Goal: Task Accomplishment & Management: Manage account settings

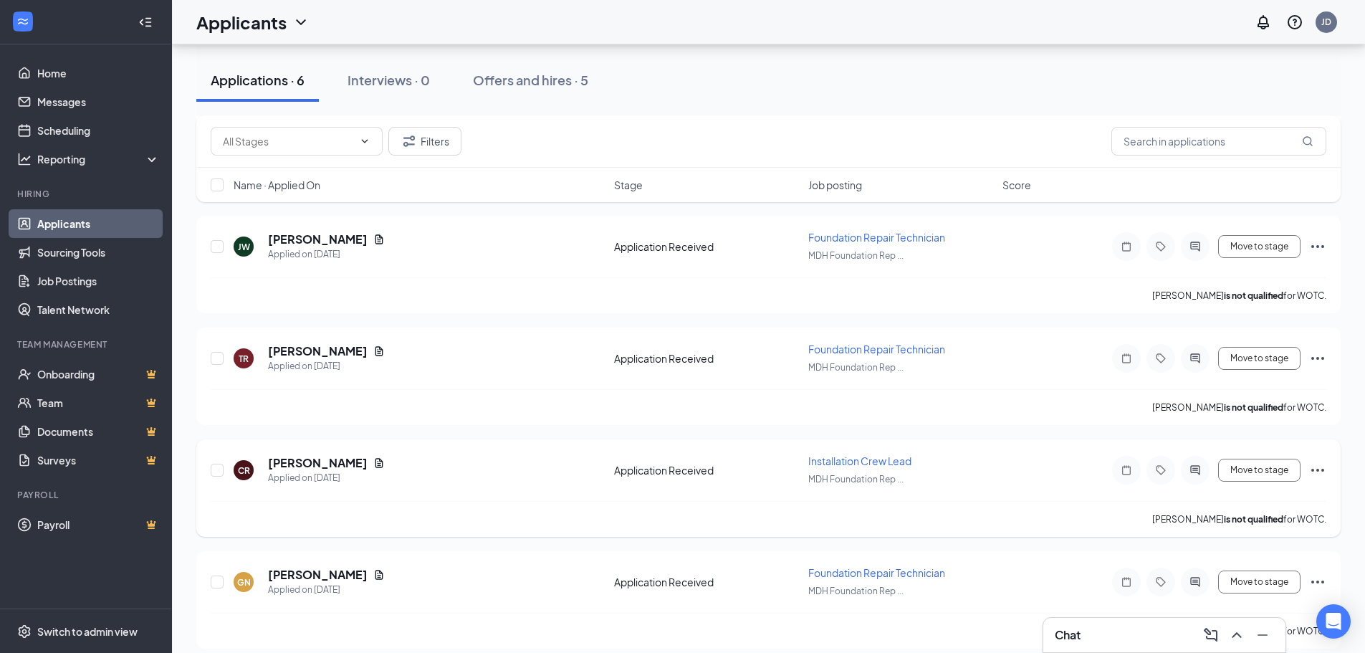
scroll to position [286, 0]
click at [1315, 470] on icon "Ellipses" at bounding box center [1317, 469] width 17 height 17
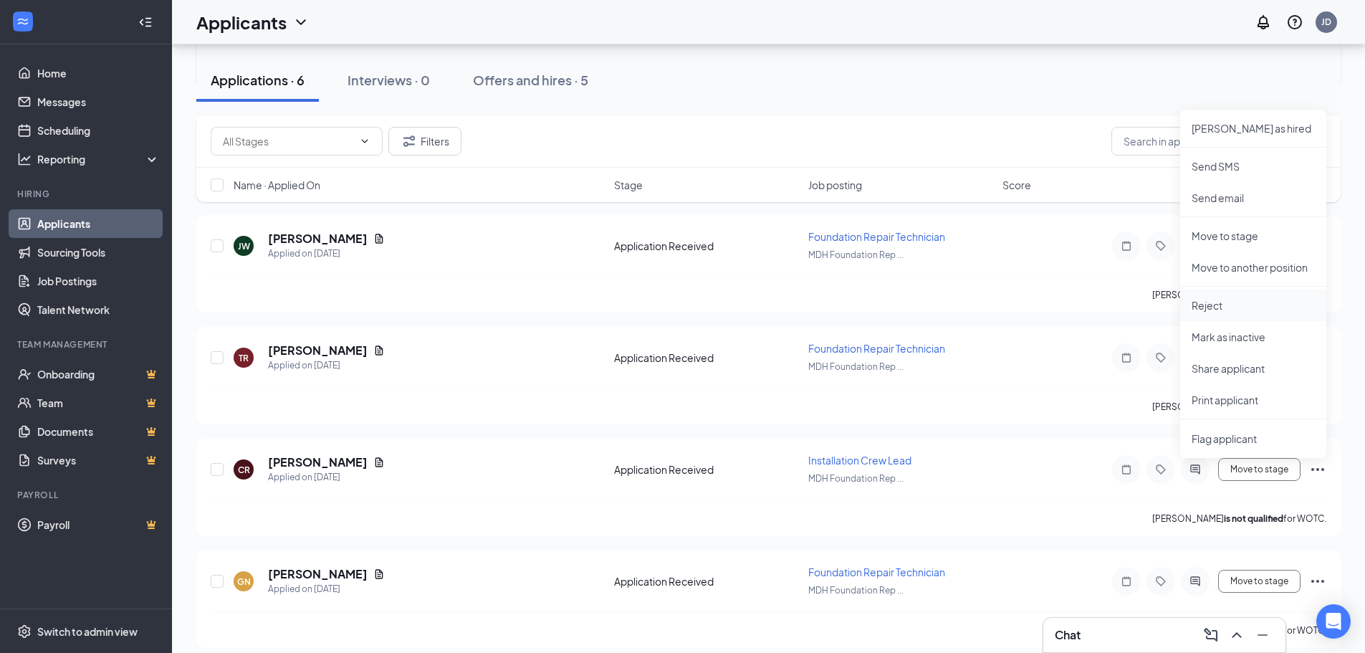
click at [1189, 304] on li "Reject" at bounding box center [1253, 305] width 146 height 32
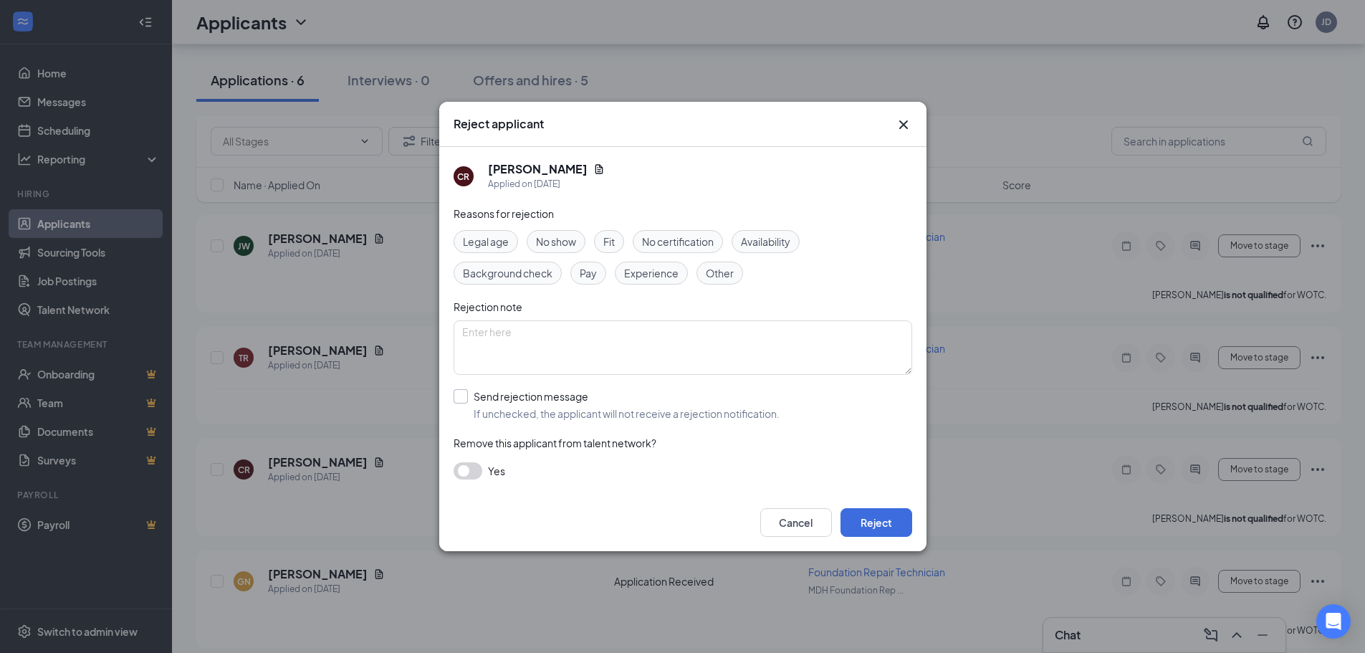
click at [461, 395] on input "Send rejection message If unchecked, the applicant will not receive a rejection…" at bounding box center [616, 405] width 326 height 32
checkbox input "true"
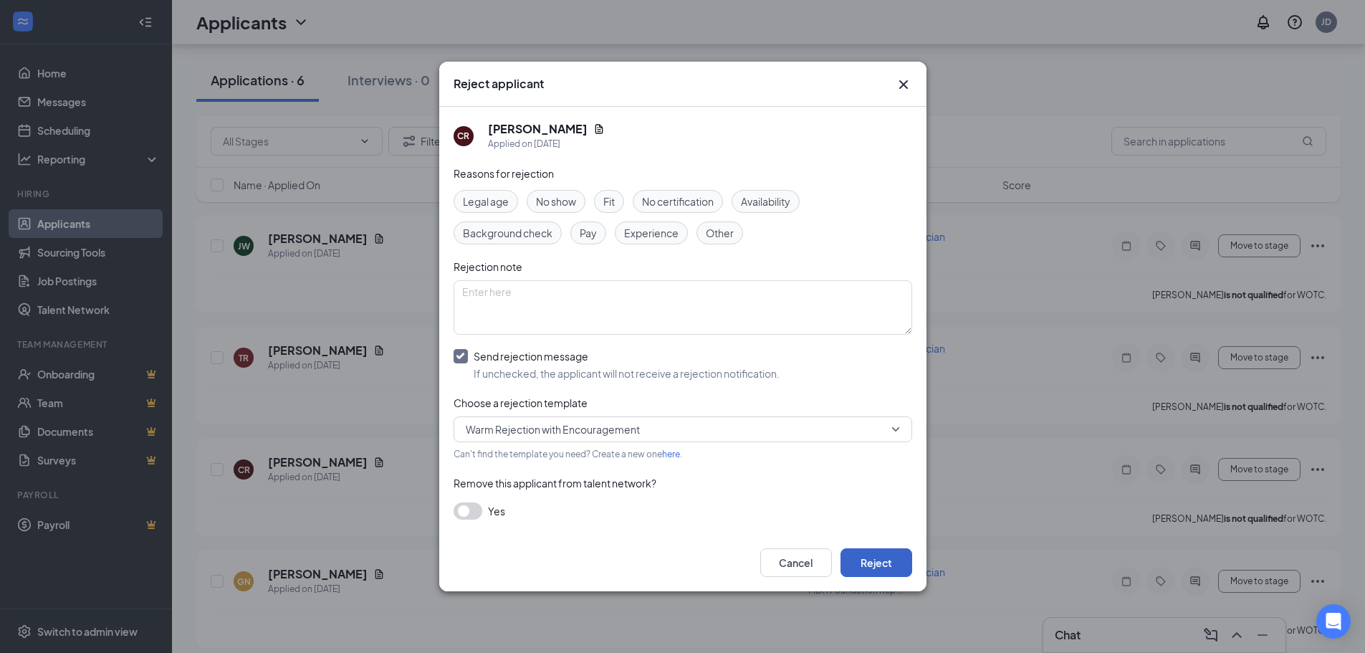
click at [872, 557] on button "Reject" at bounding box center [876, 562] width 72 height 29
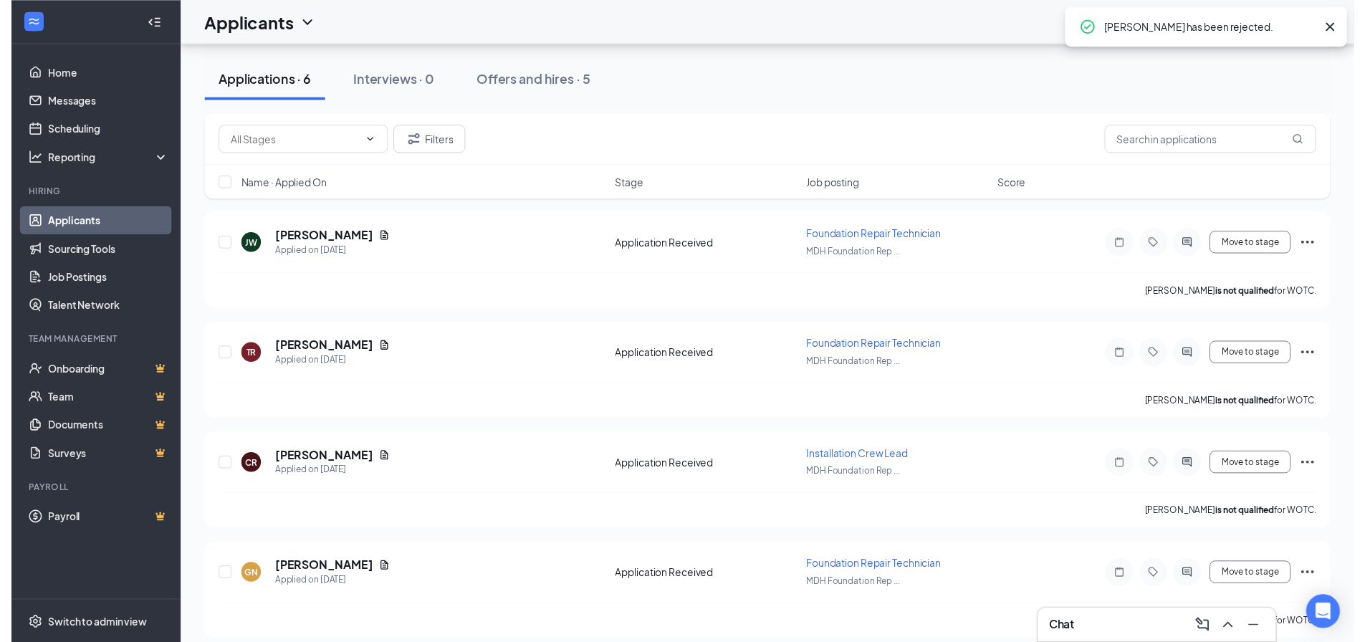
scroll to position [186, 0]
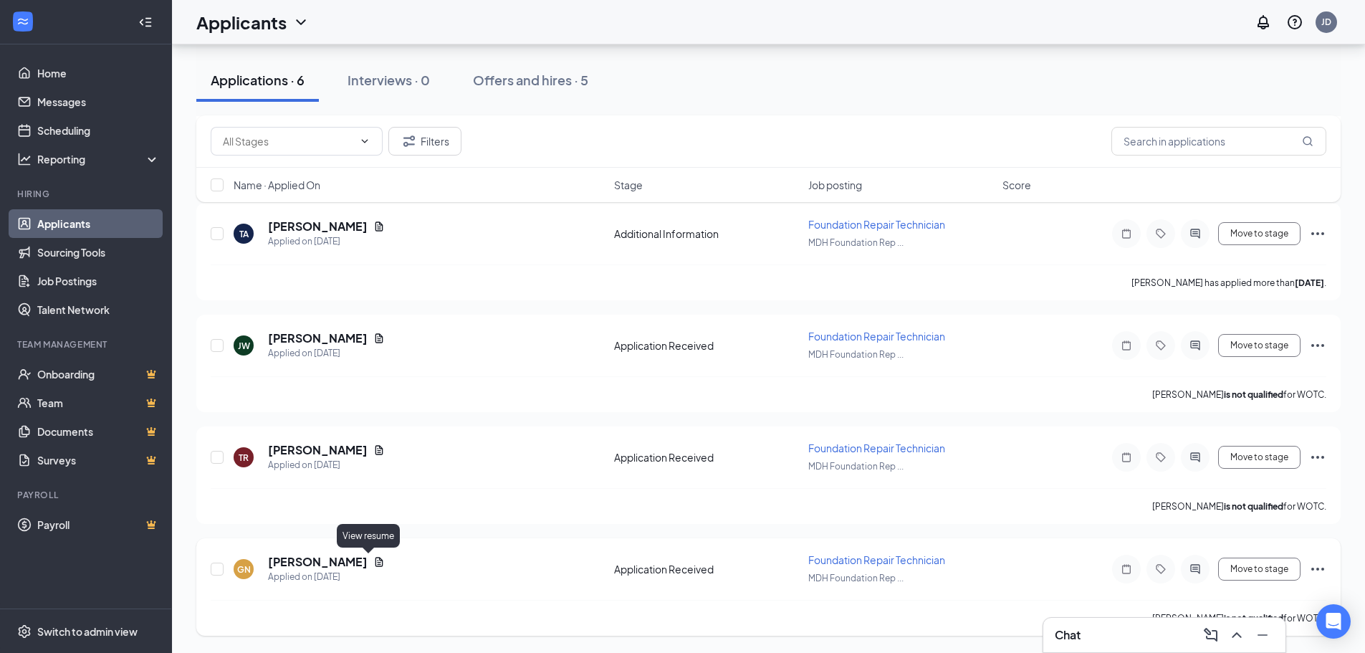
click at [373, 563] on icon "Document" at bounding box center [378, 561] width 11 height 11
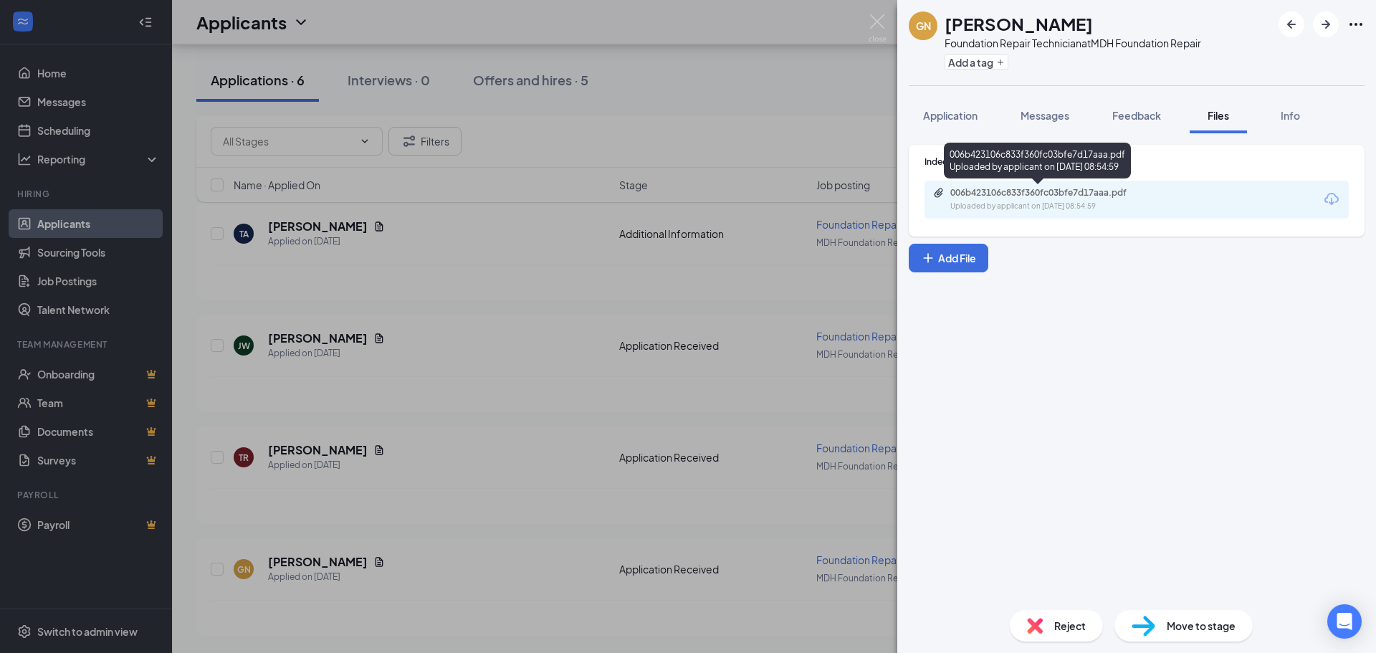
click at [1060, 200] on div "006b423106c833f360fc03bfe7d17aaa.pdf Uploaded by applicant on [DATE] 08:54:59" at bounding box center [1049, 199] width 232 height 25
click at [1083, 630] on span "Reject" at bounding box center [1070, 626] width 32 height 16
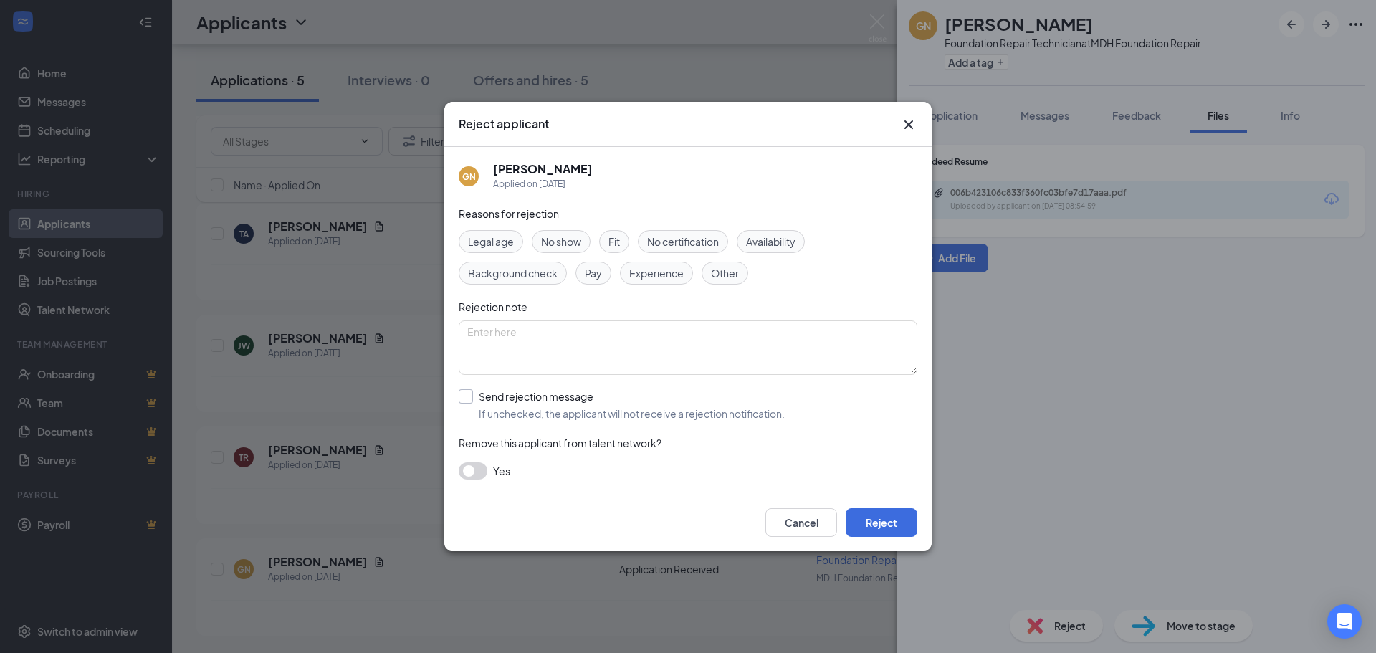
click at [468, 395] on input "Send rejection message If unchecked, the applicant will not receive a rejection…" at bounding box center [622, 405] width 326 height 32
checkbox input "true"
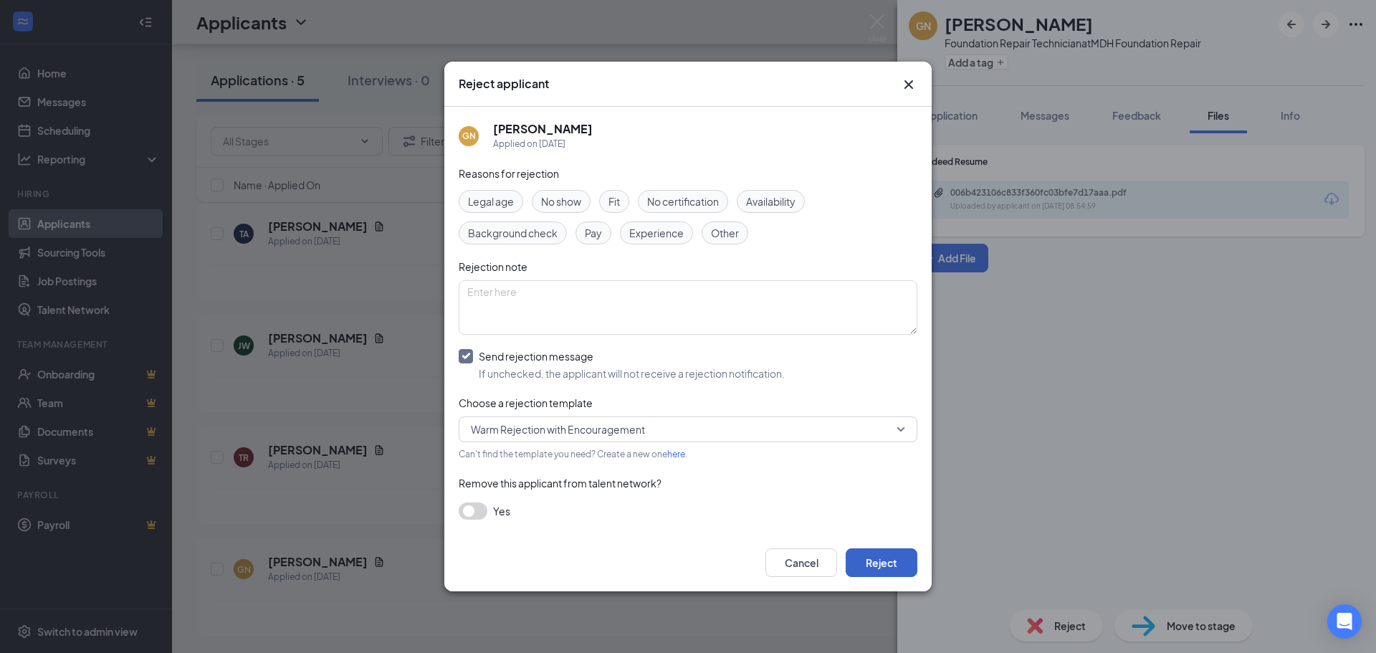
click at [887, 565] on button "Reject" at bounding box center [881, 562] width 72 height 29
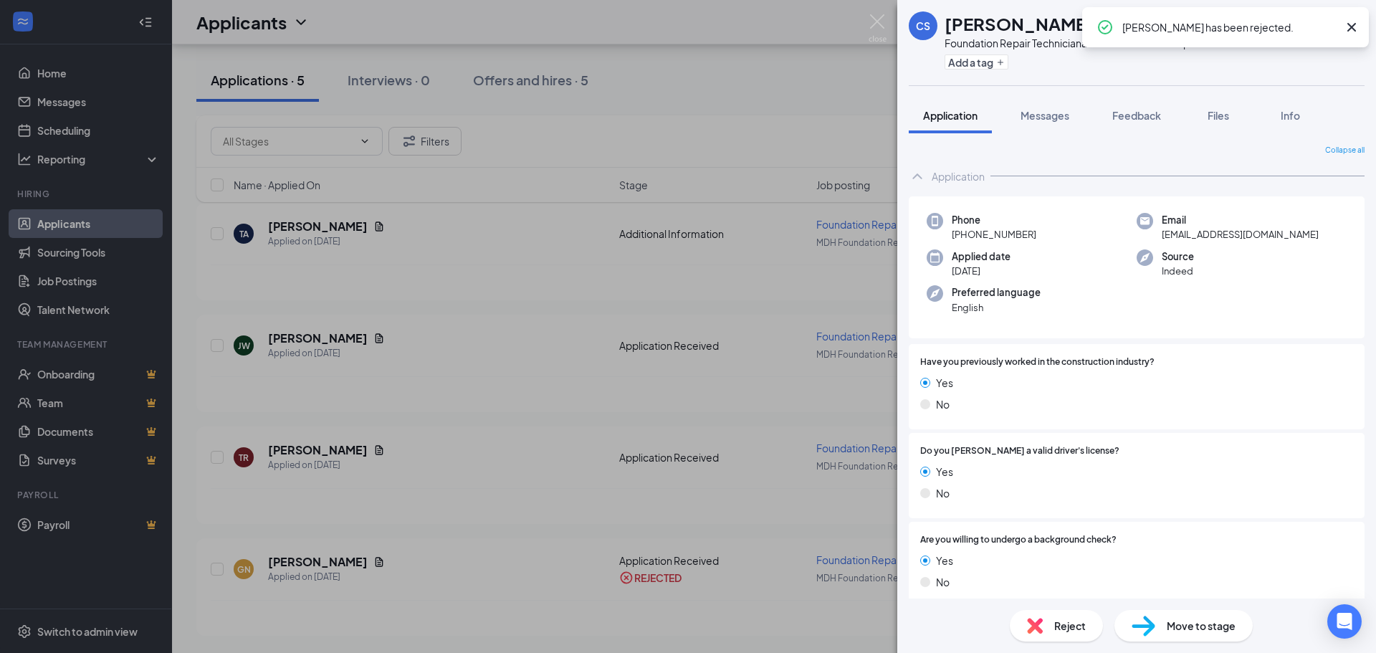
click at [1355, 26] on icon "Cross" at bounding box center [1351, 27] width 17 height 17
click at [875, 22] on img at bounding box center [877, 28] width 18 height 28
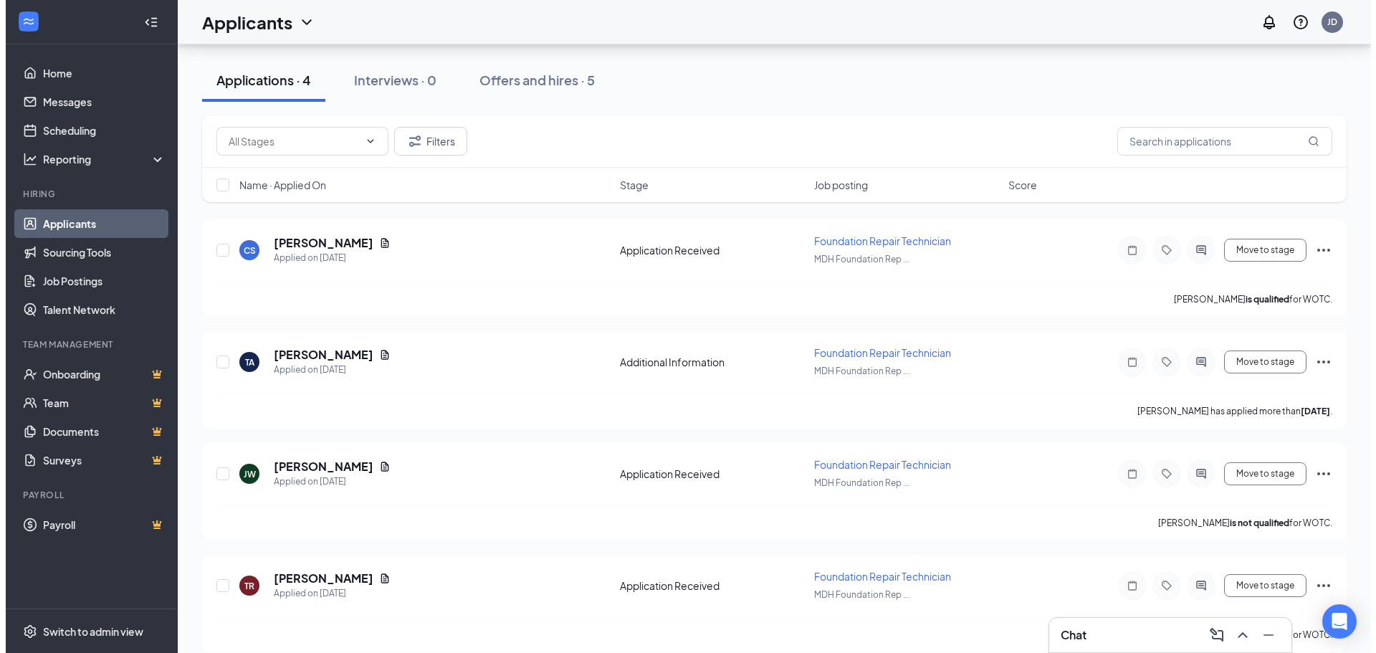
scroll to position [75, 0]
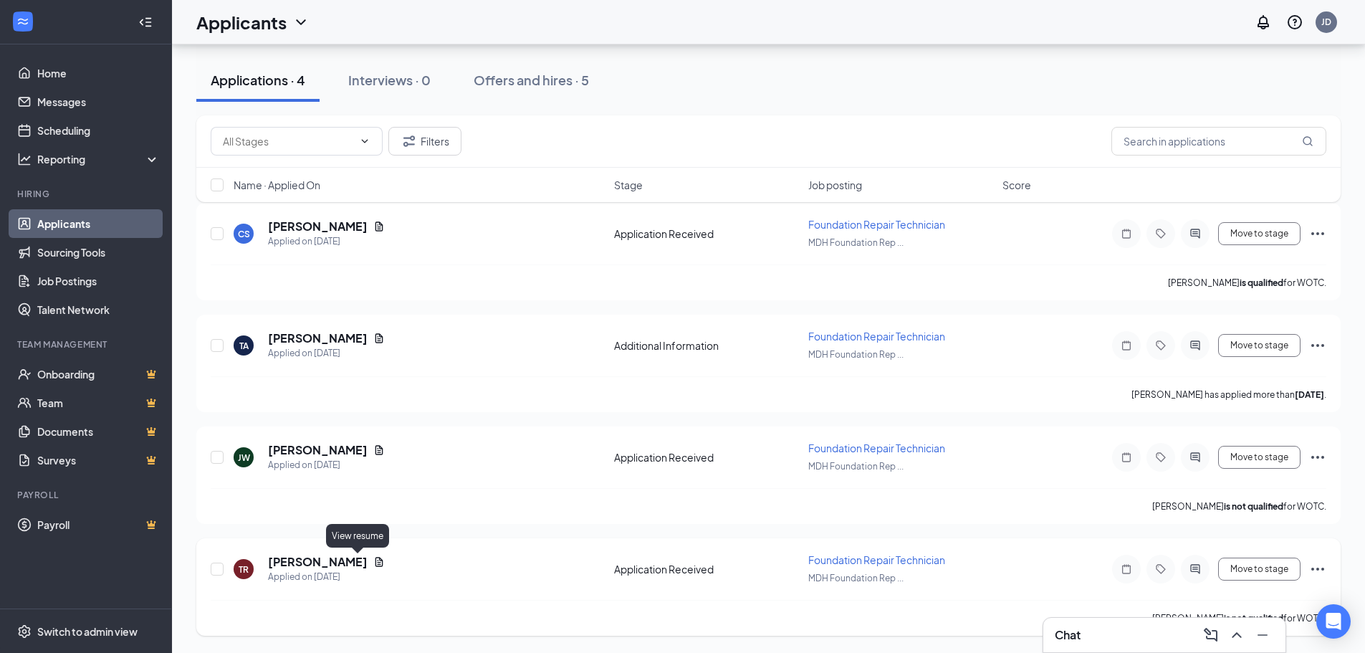
click at [375, 562] on icon "Document" at bounding box center [379, 561] width 8 height 9
click at [359, 562] on body "Home Messages Scheduling Reporting Hiring Applicants Sourcing Tools Job Posting…" at bounding box center [682, 251] width 1365 height 653
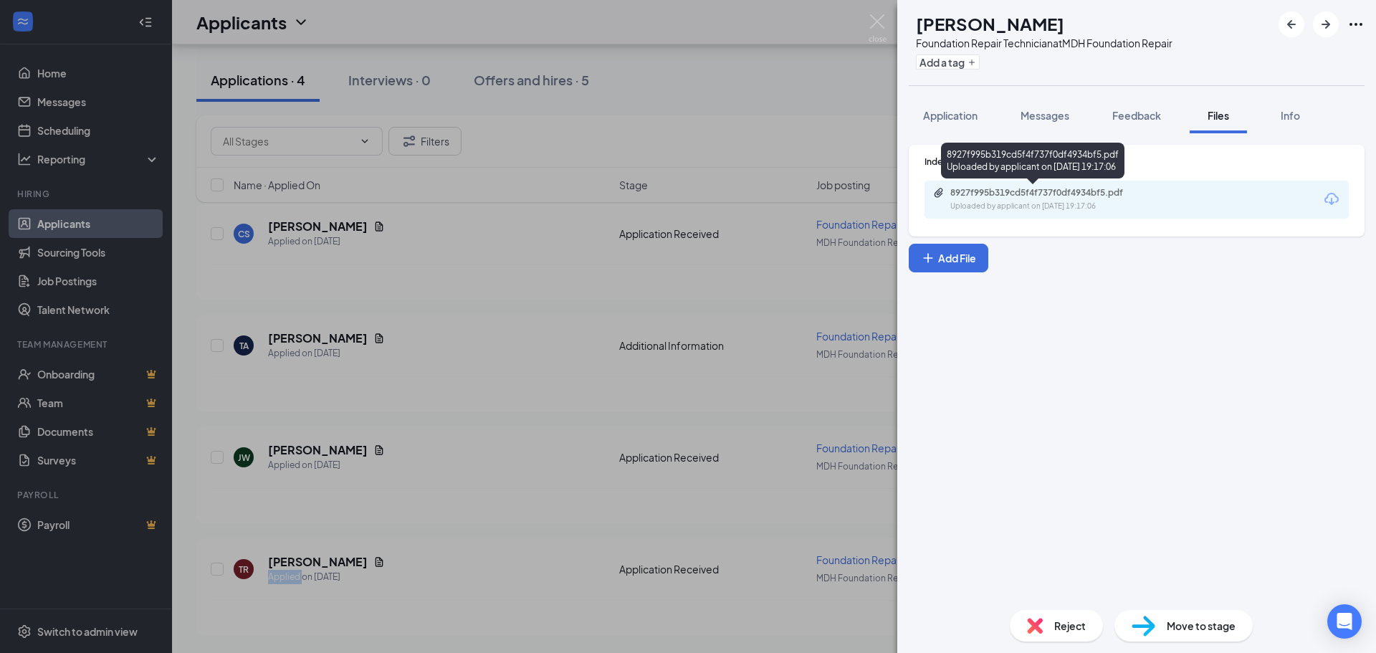
click at [1072, 192] on div "8927f995b319cd5f4f737f0df4934bf5.pdf" at bounding box center [1050, 192] width 201 height 11
